Goal: Task Accomplishment & Management: Use online tool/utility

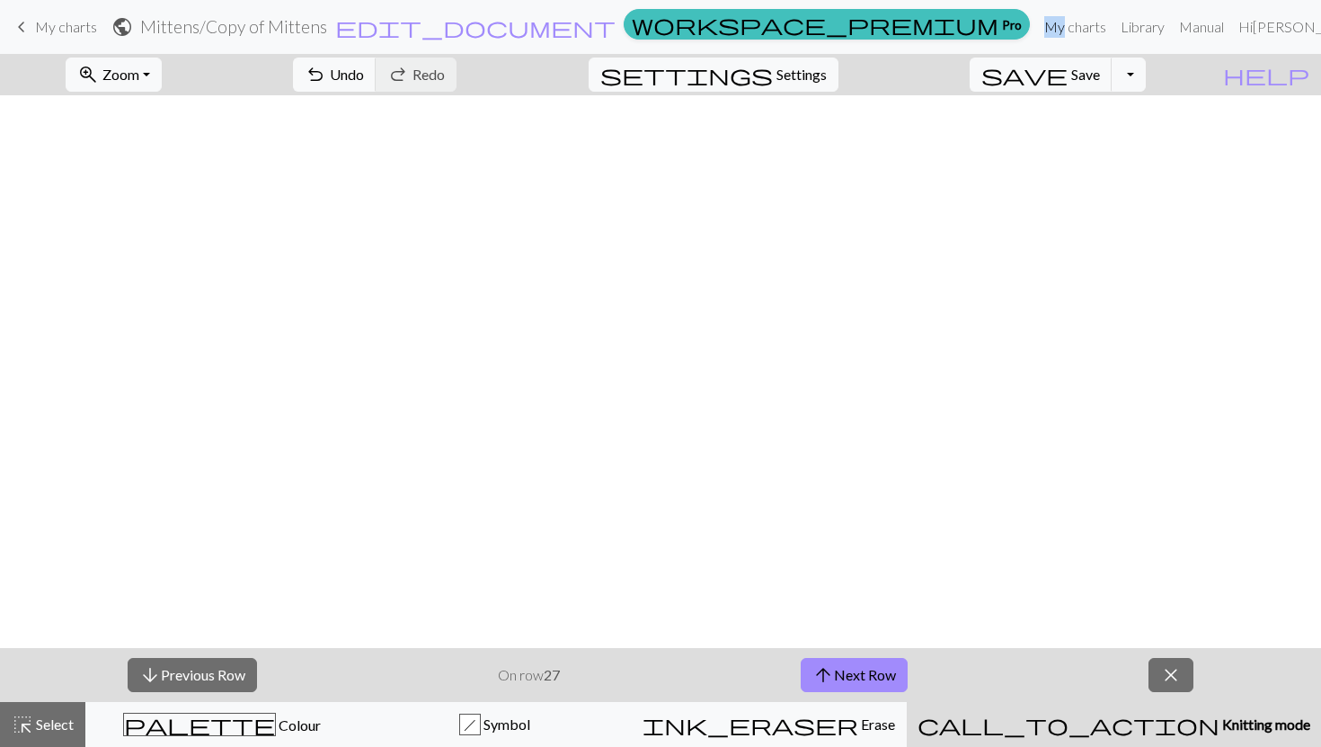
scroll to position [564, 0]
click at [839, 672] on button "arrow_upward Next Row" at bounding box center [854, 675] width 107 height 34
click at [847, 675] on button "arrow_upward Next Row" at bounding box center [854, 675] width 107 height 34
click at [865, 674] on button "arrow_upward Next Row" at bounding box center [854, 675] width 107 height 34
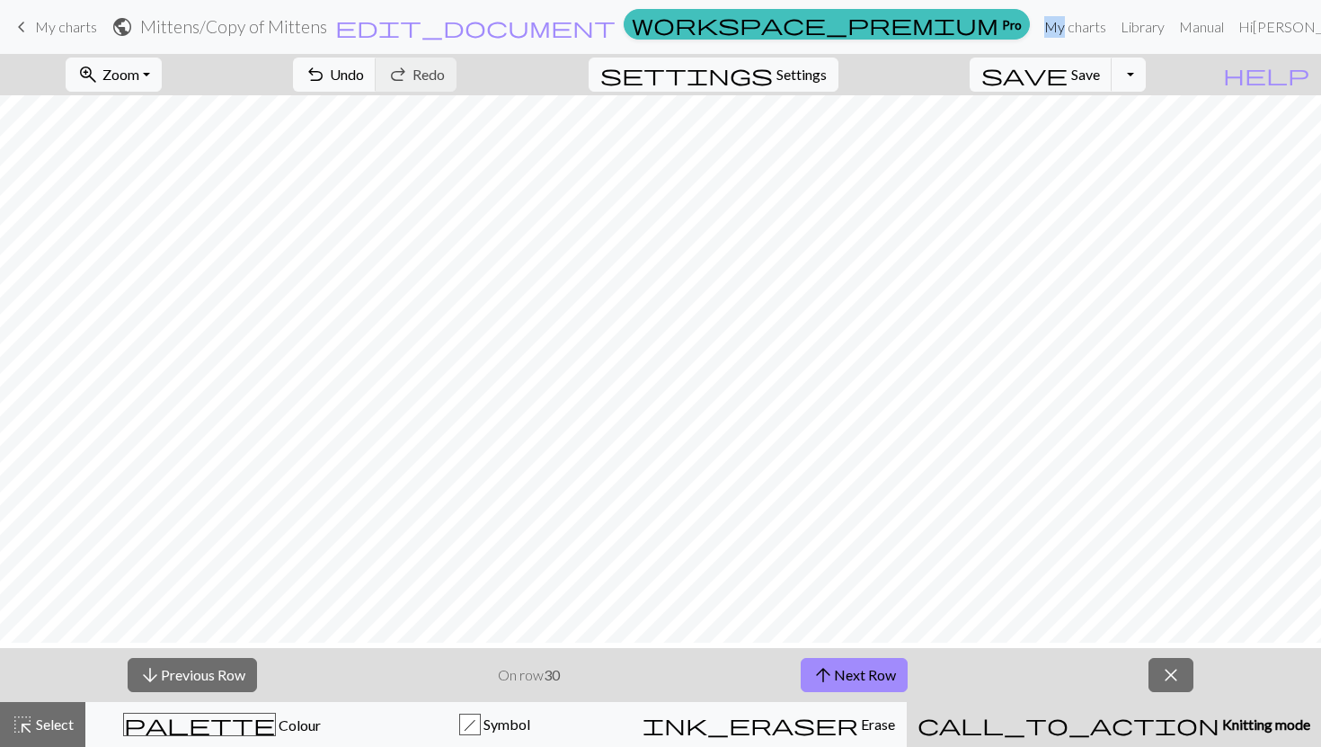
scroll to position [511, 0]
click at [839, 665] on button "arrow_upward Next Row" at bounding box center [854, 675] width 107 height 34
click at [874, 670] on button "arrow_upward Next Row" at bounding box center [854, 675] width 107 height 34
click at [866, 677] on button "arrow_upward Next Row" at bounding box center [854, 675] width 107 height 34
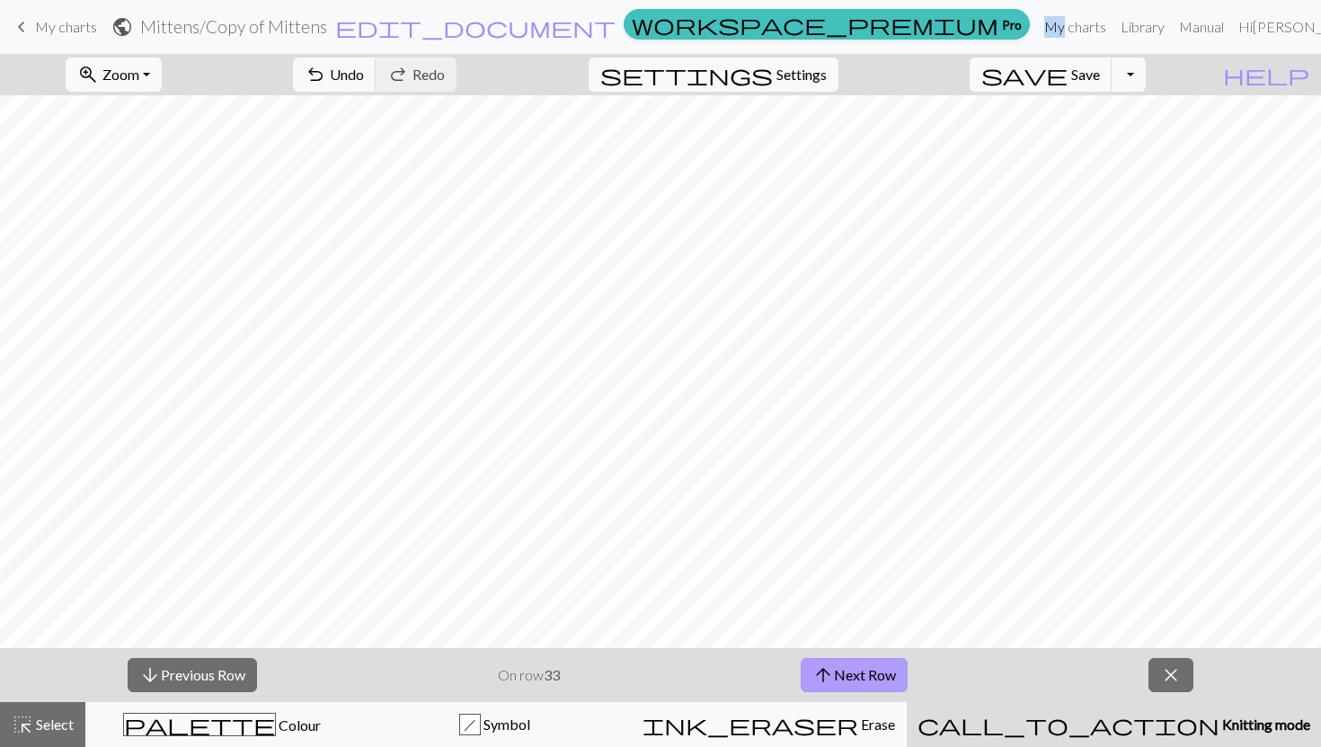
click at [849, 670] on button "arrow_upward Next Row" at bounding box center [854, 675] width 107 height 34
click at [899, 676] on button "arrow_upward Next Row" at bounding box center [854, 675] width 107 height 34
click at [835, 689] on button "arrow_upward Next Row" at bounding box center [854, 675] width 107 height 34
click at [869, 675] on button "arrow_upward Next Row" at bounding box center [854, 675] width 107 height 34
